Goal: Task Accomplishment & Management: Manage account settings

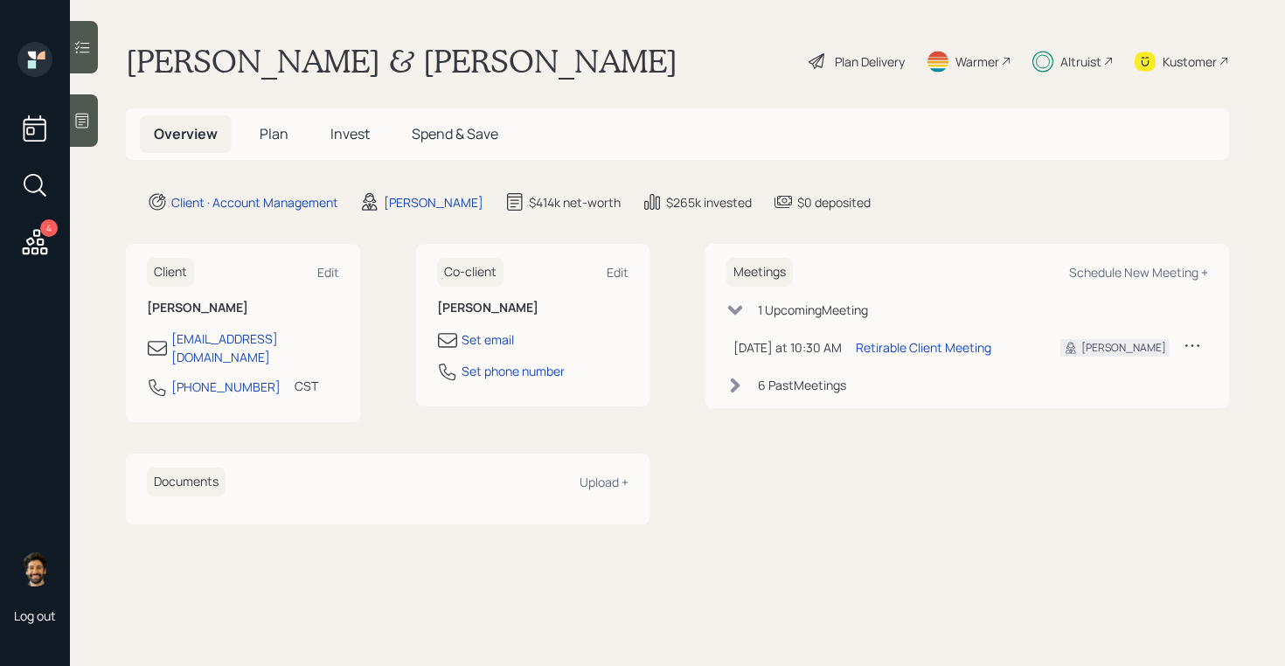
click at [281, 132] on span "Plan" at bounding box center [274, 133] width 29 height 19
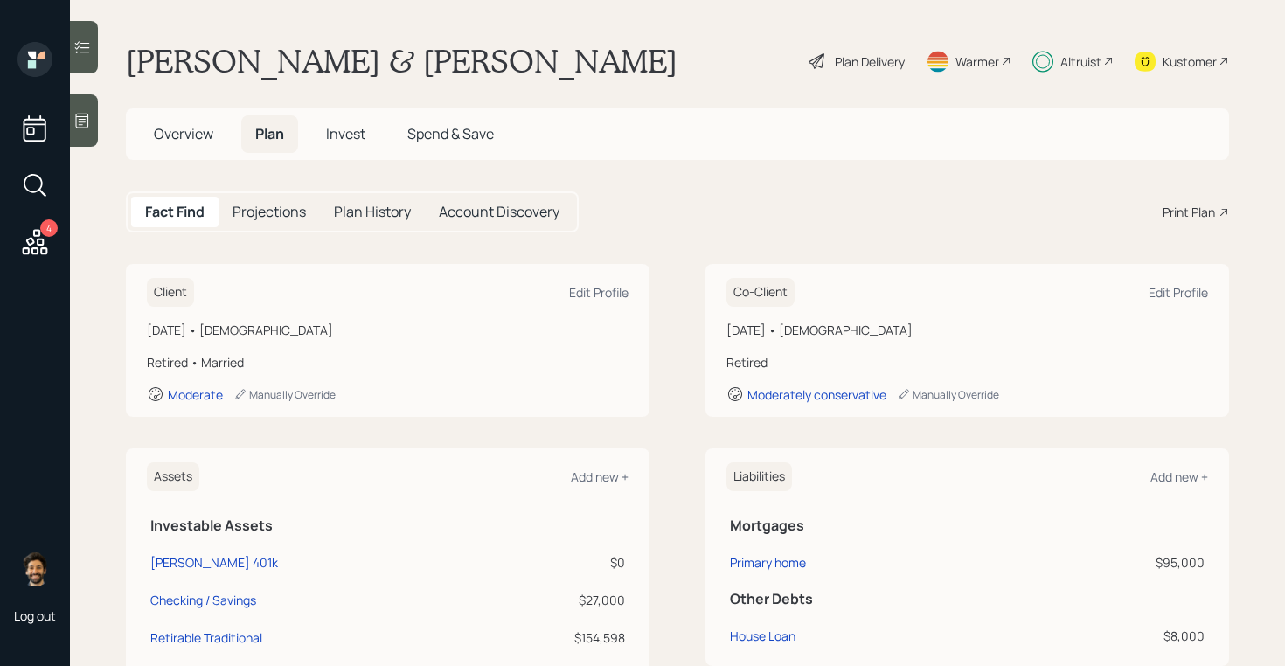
click at [1071, 59] on div "Altruist" at bounding box center [1080, 61] width 41 height 18
click at [884, 60] on div "Plan Delivery" at bounding box center [870, 61] width 70 height 18
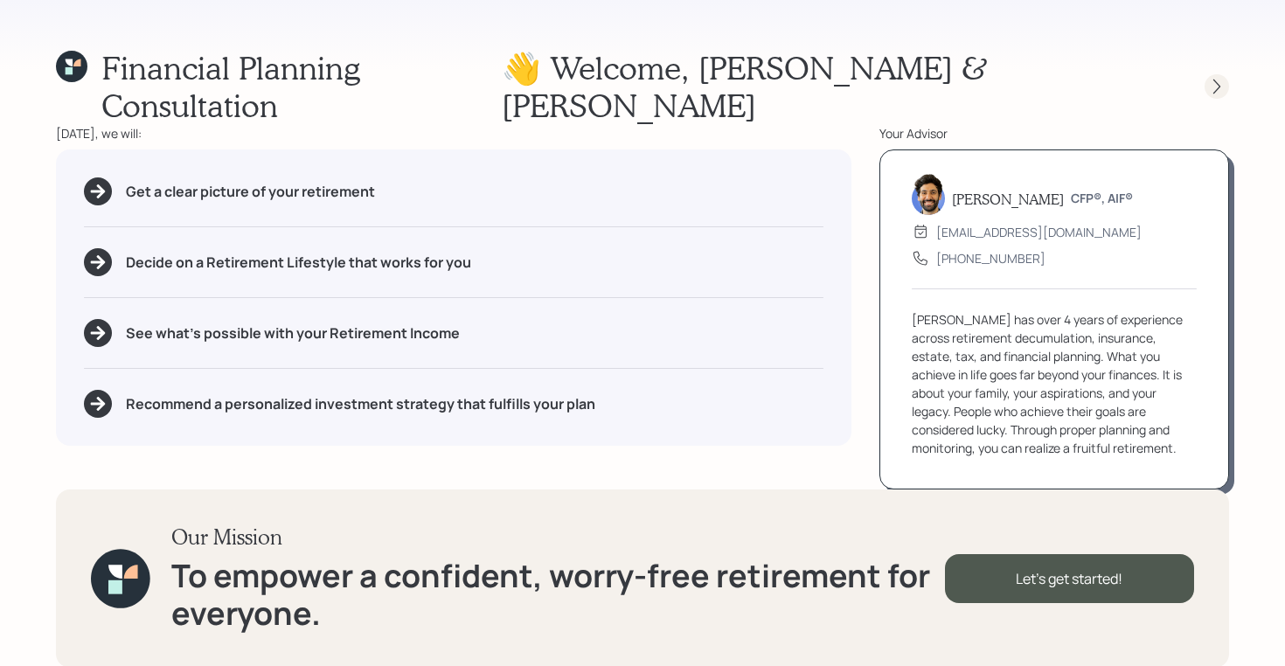
click at [1217, 78] on icon at bounding box center [1216, 86] width 17 height 17
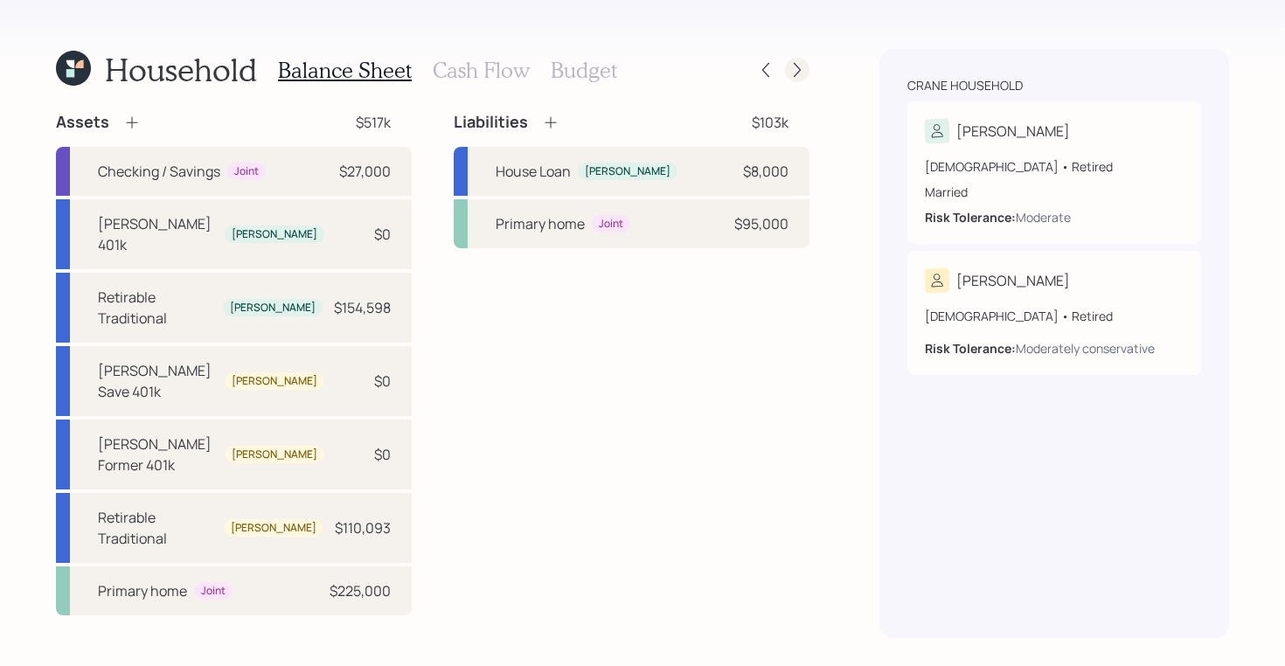
click at [791, 67] on icon at bounding box center [796, 69] width 17 height 17
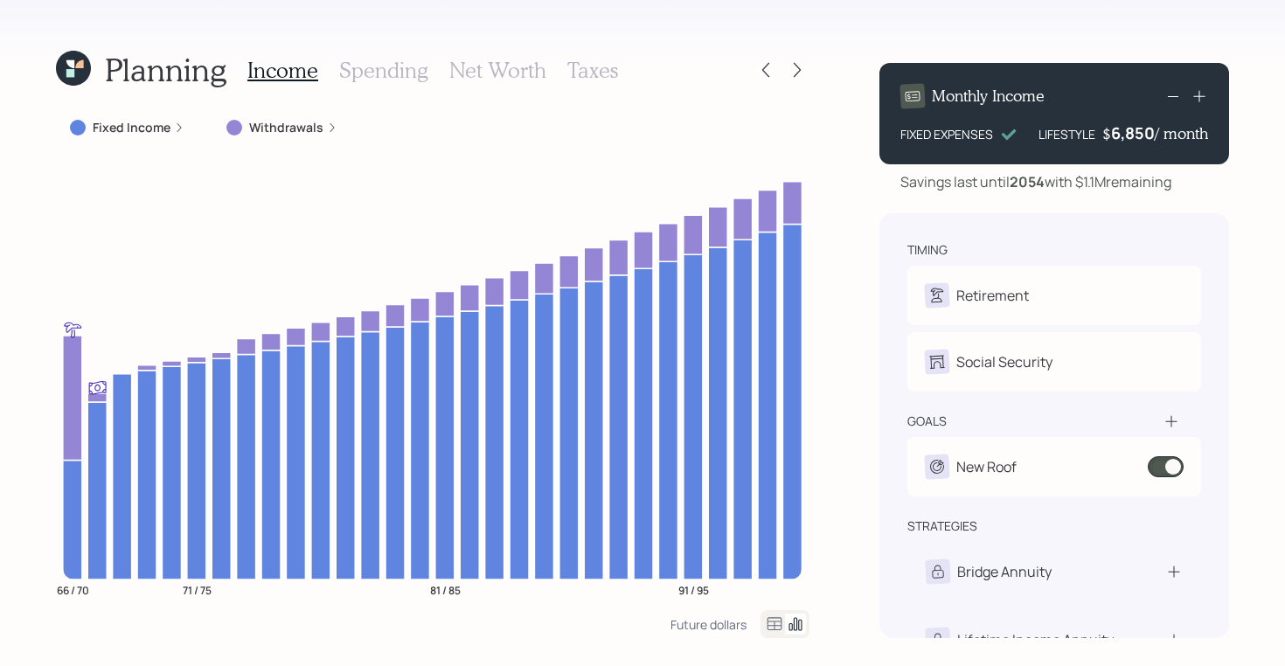
click at [70, 64] on icon at bounding box center [70, 64] width 8 height 8
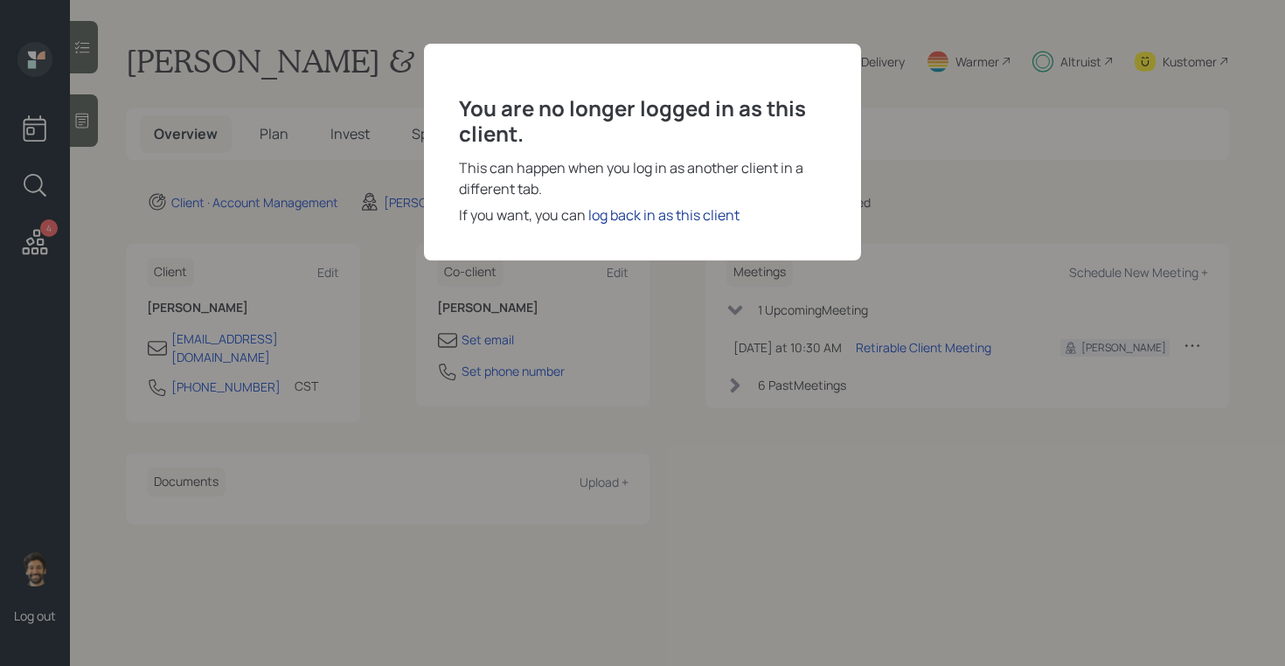
click at [716, 218] on div "log back in as this client" at bounding box center [663, 215] width 151 height 21
